Goal: Go to known website: Go to known website

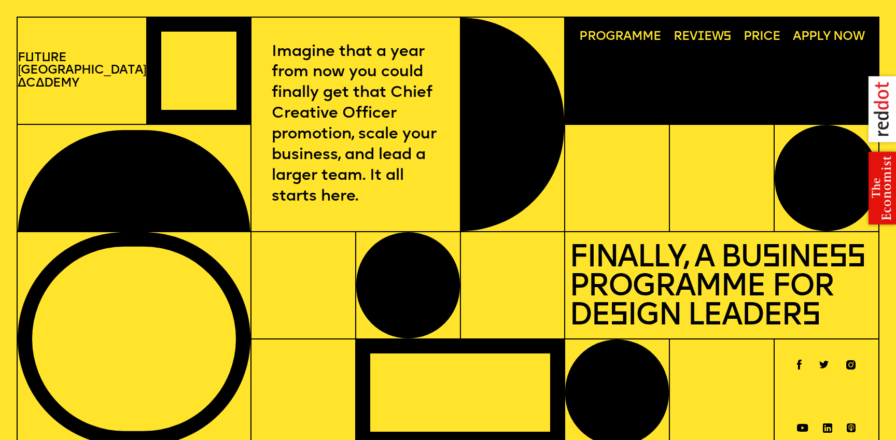
click at [44, 87] on span "a" at bounding box center [40, 83] width 8 height 12
click at [64, 73] on p "F u t u re London A c a demy" at bounding box center [82, 71] width 128 height 39
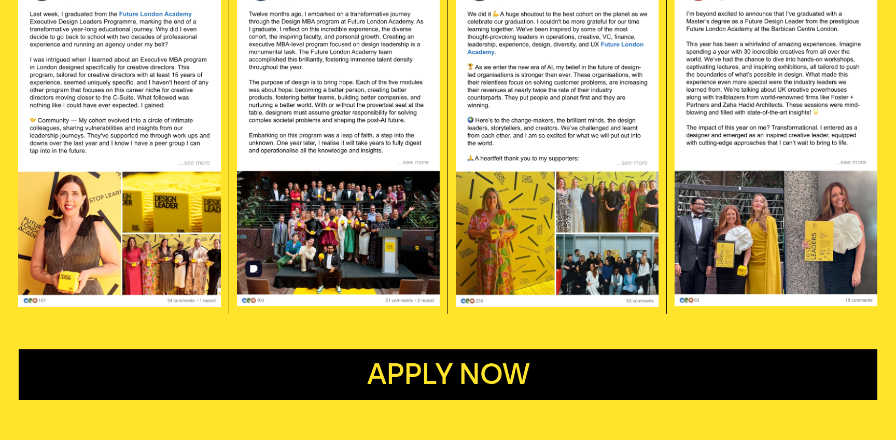
scroll to position [2285, 0]
